Goal: Transaction & Acquisition: Download file/media

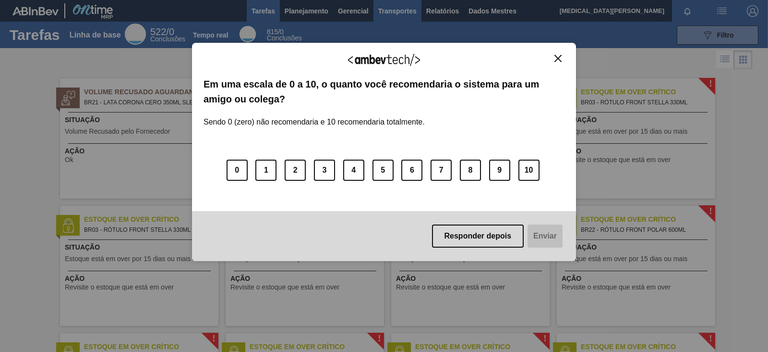
click at [400, 13] on div "Agradecemos seu feedback! Em uma escala de 0 a 10, o quanto você recomendaria o…" at bounding box center [384, 151] width 384 height 325
click at [559, 56] on img "Fechar" at bounding box center [558, 58] width 7 height 7
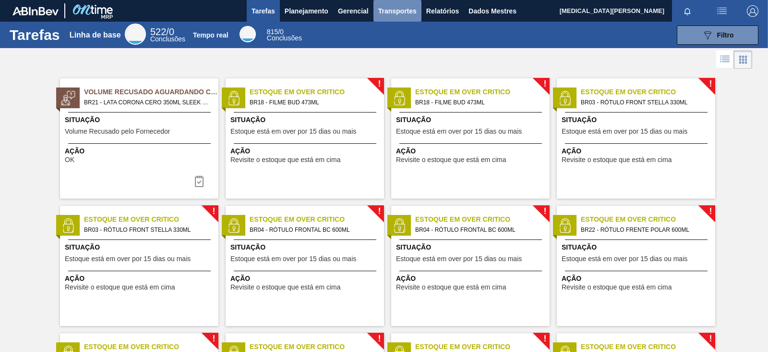
click at [399, 12] on font "Transportes" at bounding box center [397, 11] width 38 height 8
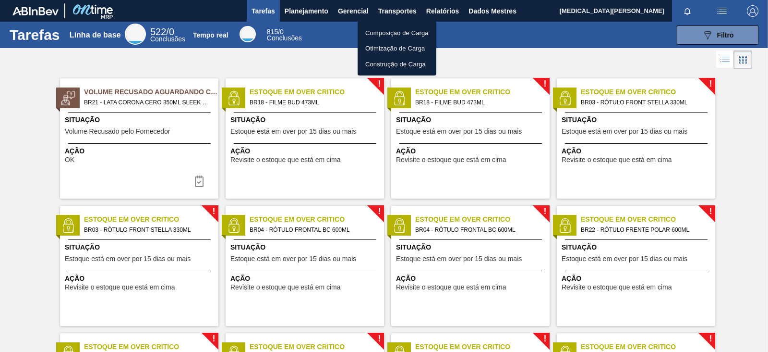
click at [309, 70] on div at bounding box center [384, 176] width 768 height 352
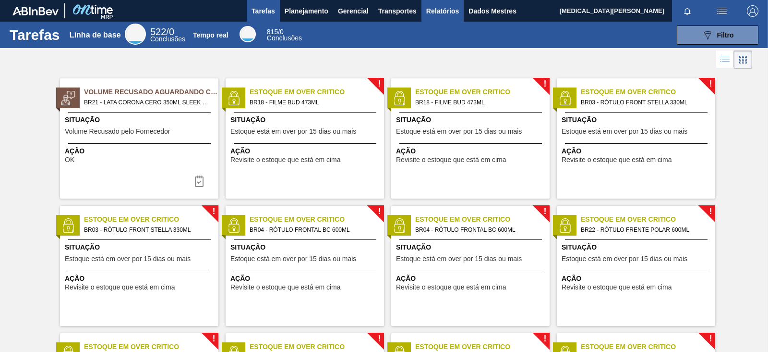
click at [451, 3] on button "Relatórios" at bounding box center [443, 11] width 42 height 22
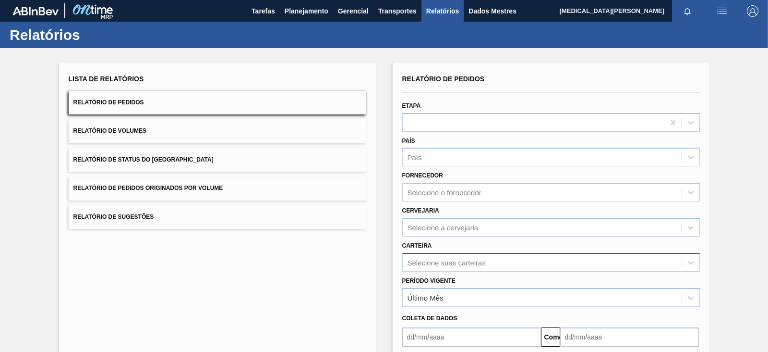
click at [473, 260] on div "Selecione suas carteiras" at bounding box center [551, 262] width 298 height 19
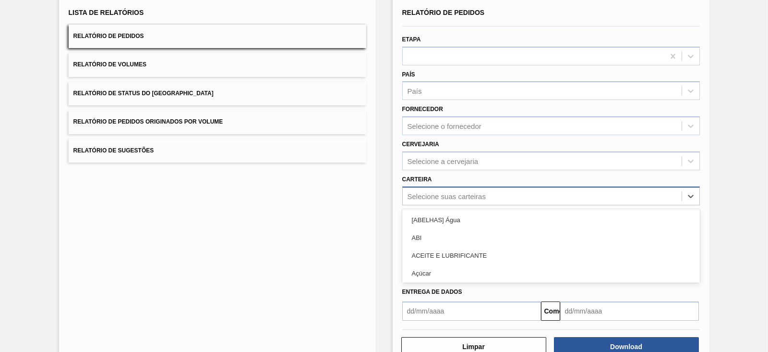
scroll to position [70, 0]
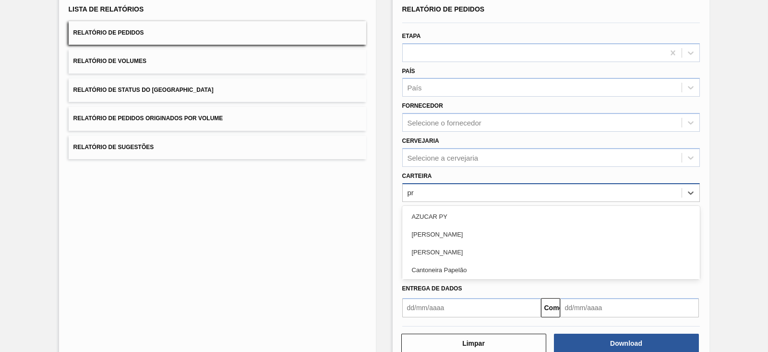
type input "pre"
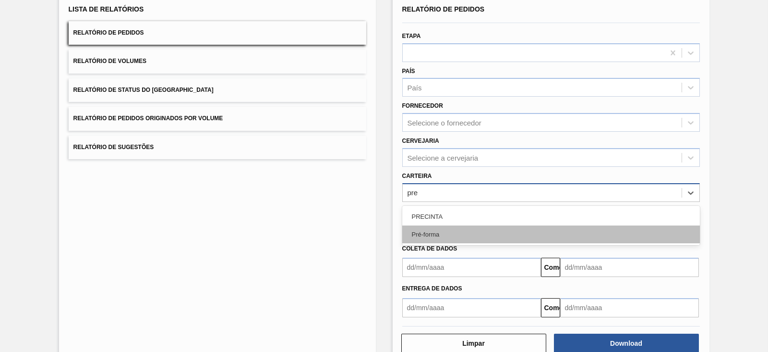
click at [458, 233] on div "Pré-forma" at bounding box center [551, 234] width 298 height 18
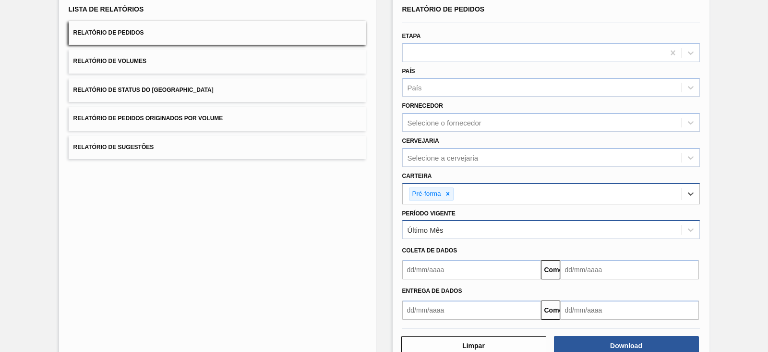
click at [455, 229] on div "Último Mês" at bounding box center [542, 230] width 279 height 14
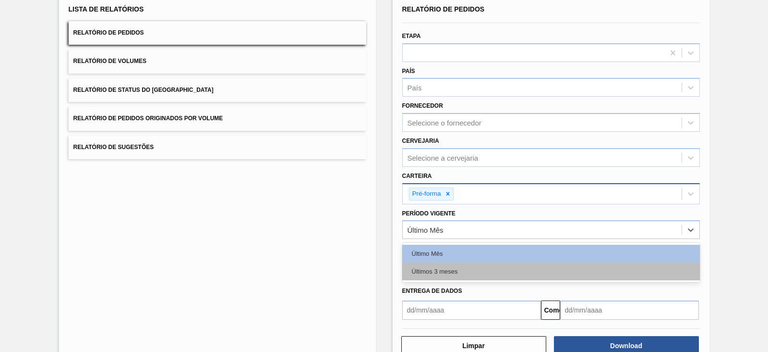
click at [447, 267] on font "Últimos 3 meses" at bounding box center [435, 270] width 46 height 7
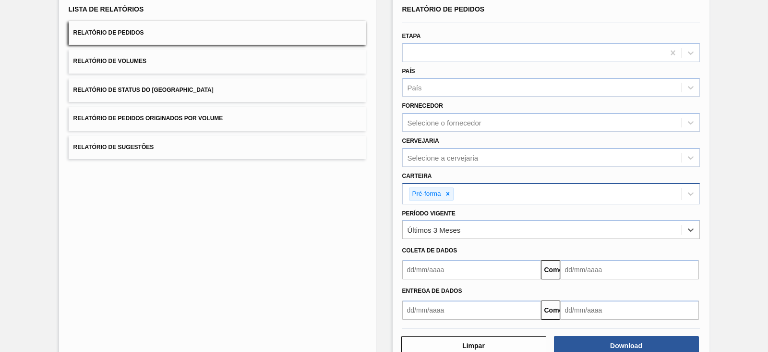
click at [447, 266] on input "text" at bounding box center [471, 269] width 139 height 19
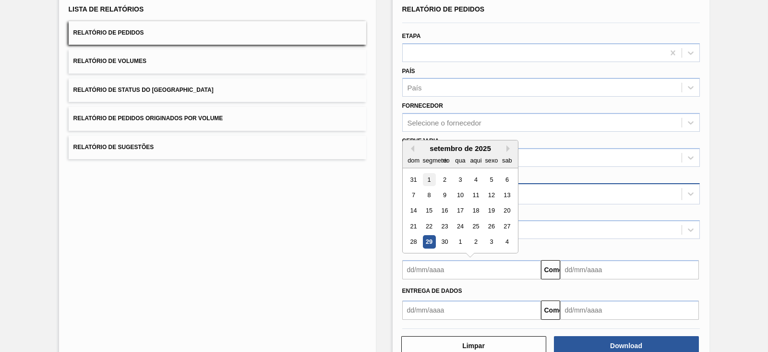
click at [423, 176] on div "1" at bounding box center [429, 179] width 13 height 13
type input "[DATE]"
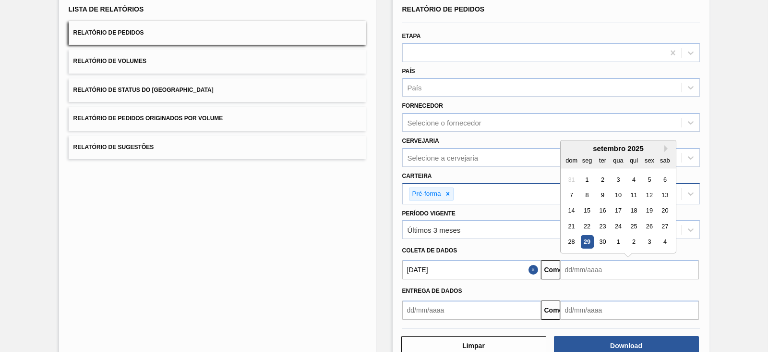
click at [569, 272] on input "text" at bounding box center [629, 269] width 139 height 19
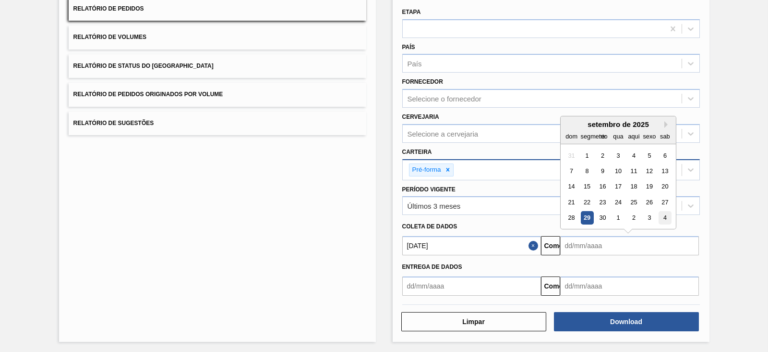
click at [667, 213] on div "4" at bounding box center [664, 217] width 13 height 13
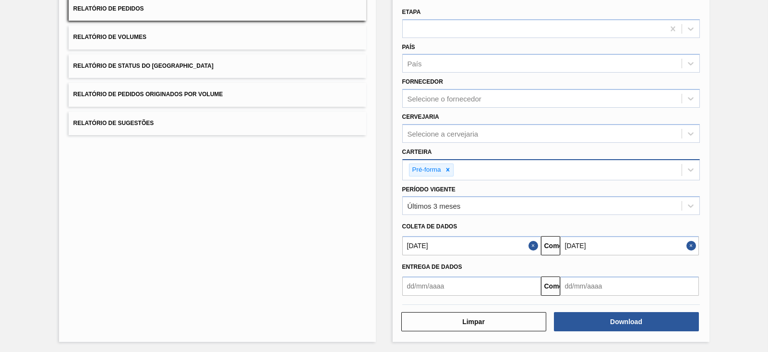
type input "[DATE]"
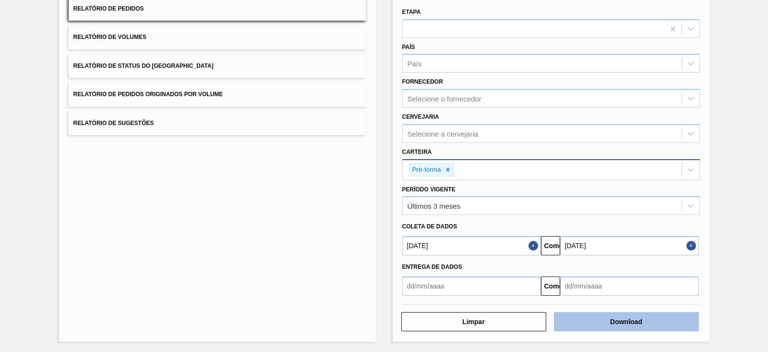
click at [631, 324] on button "Download" at bounding box center [626, 321] width 145 height 19
